Goal: Check status: Check status

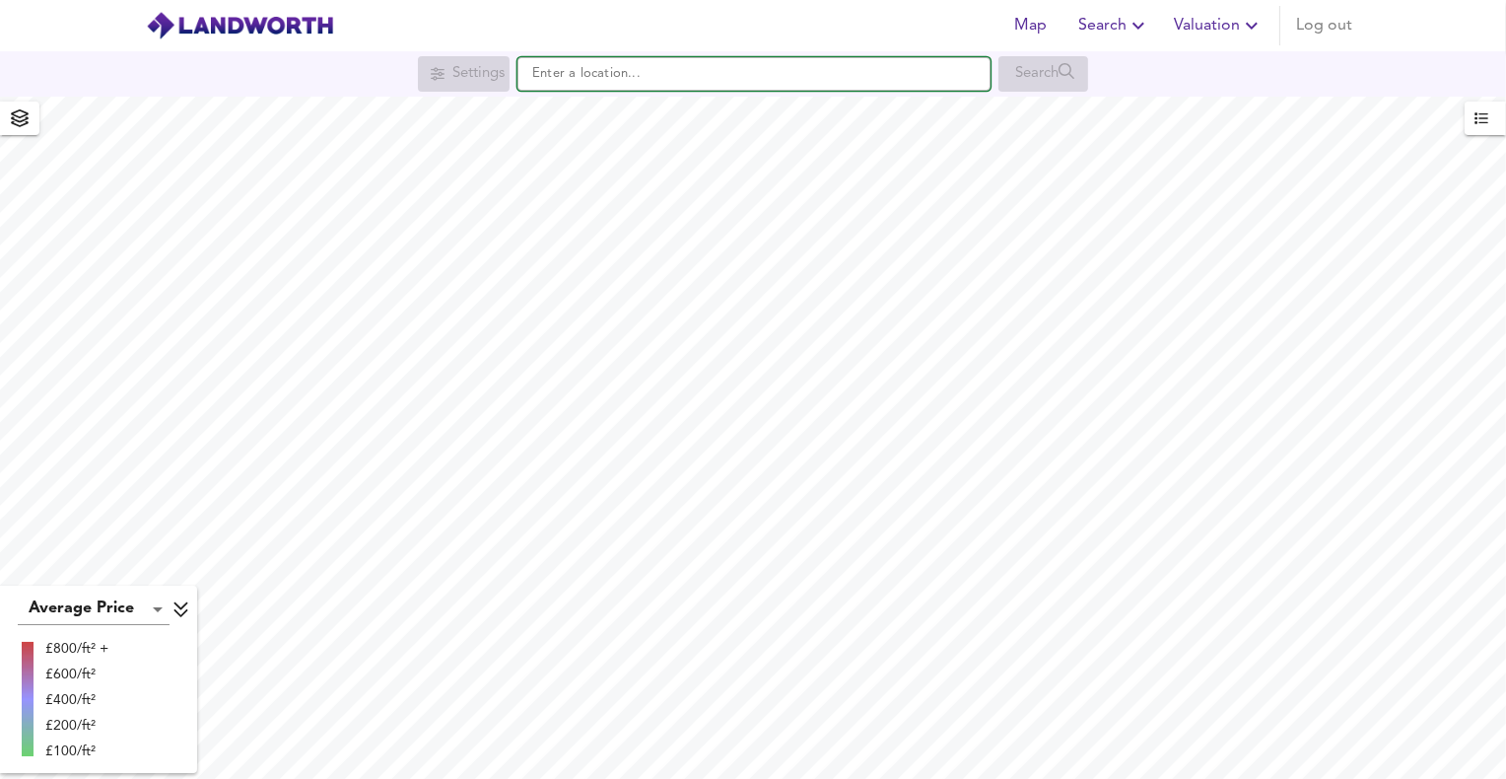
click at [849, 76] on input "text" at bounding box center [754, 74] width 473 height 34
paste input "21/00630/FUL"
type input "21/00630/FUL"
click at [623, 82] on input "21/00630/FUL" at bounding box center [754, 74] width 473 height 34
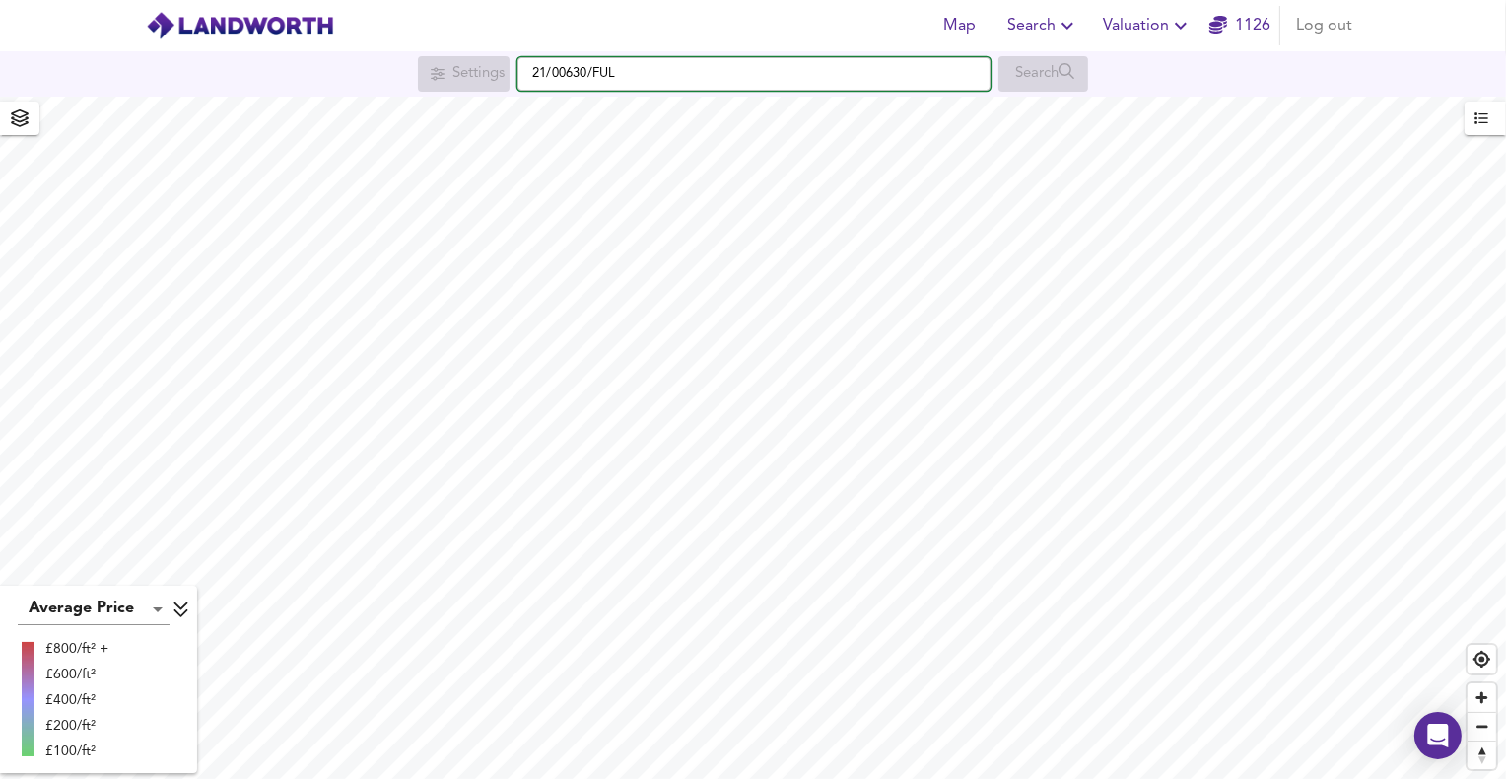
click at [623, 82] on input "21/00630/FUL" at bounding box center [754, 74] width 473 height 34
click at [699, 80] on input "text" at bounding box center [754, 74] width 473 height 34
paste input "GL52 9QL"
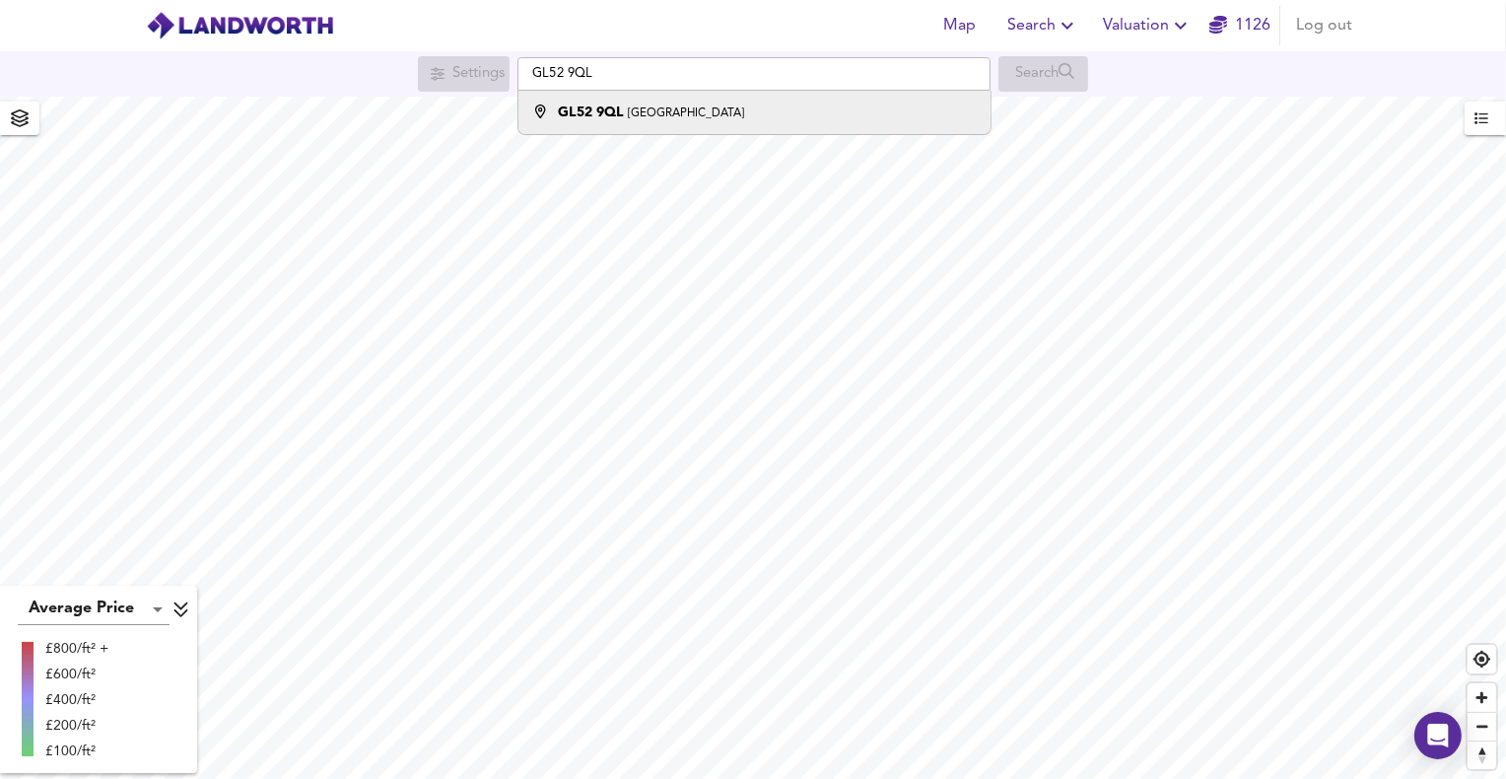
click at [593, 111] on strong "GL52 9QL" at bounding box center [591, 112] width 66 height 14
type input "Cheltenham GL52 9QL"
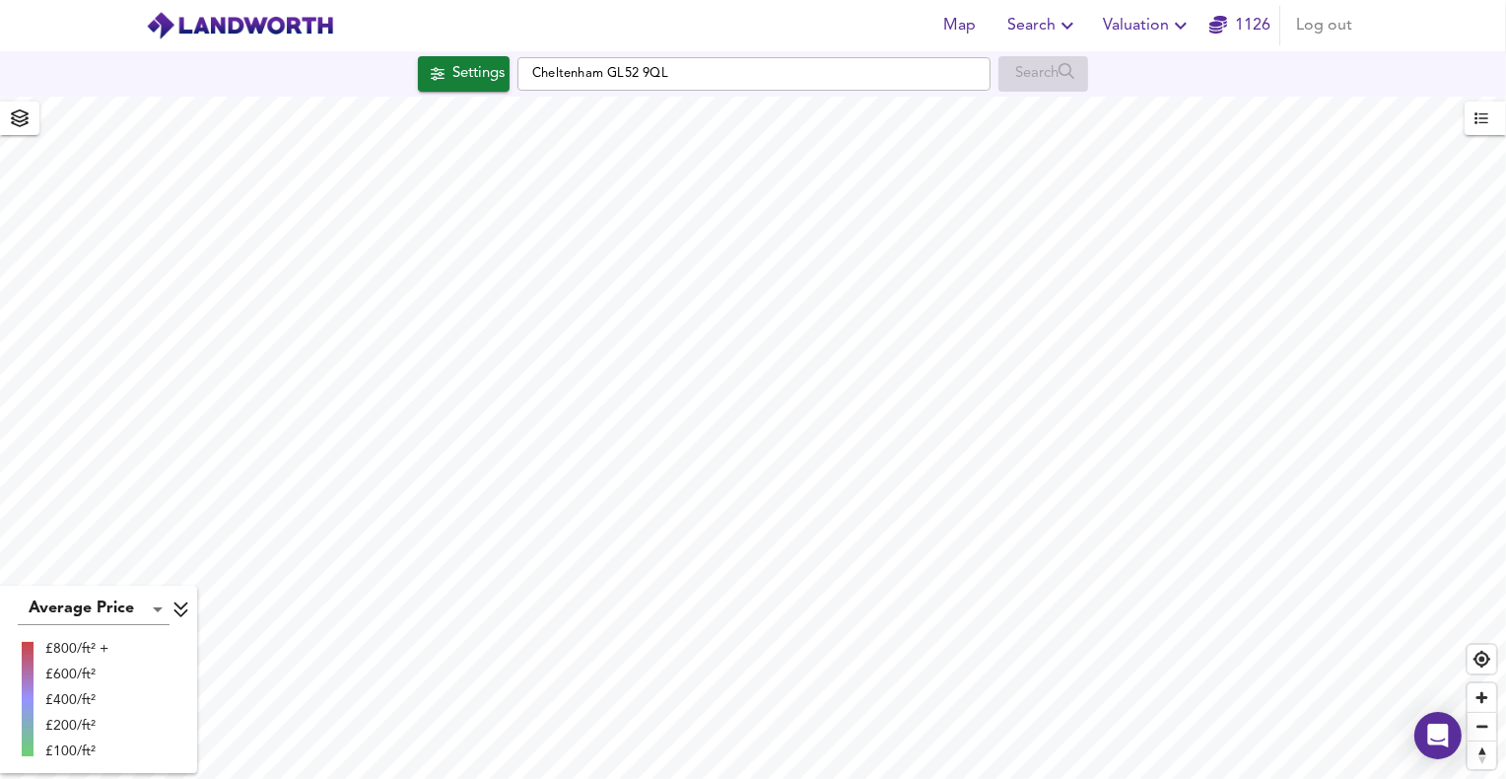
checkbox input "false"
checkbox input "true"
